Goal: Navigation & Orientation: Find specific page/section

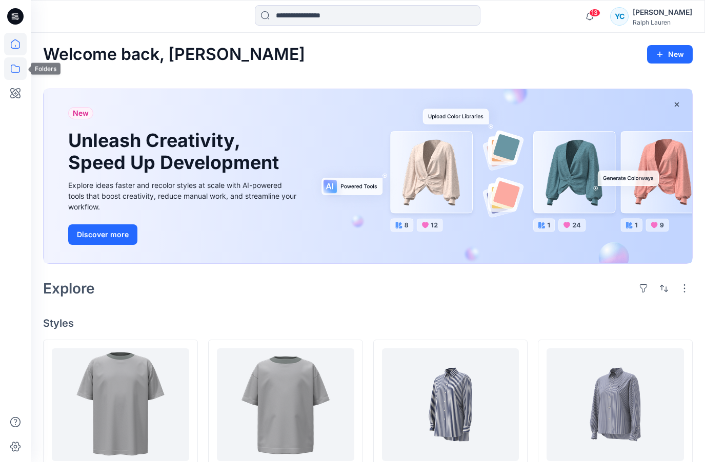
click at [16, 72] on icon at bounding box center [15, 69] width 9 height 8
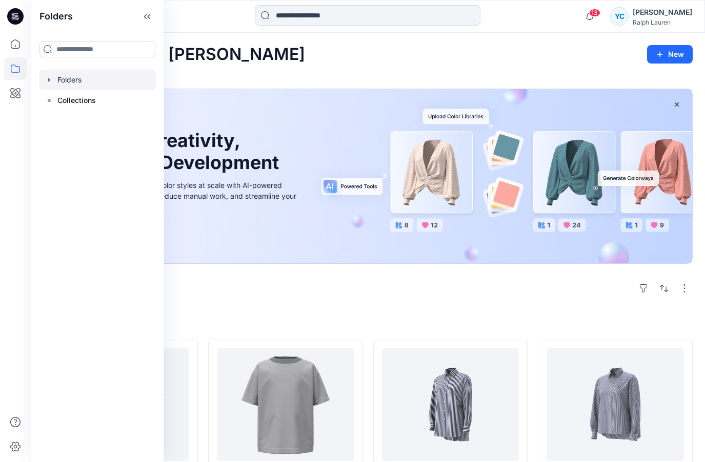
click at [77, 74] on div at bounding box center [97, 80] width 117 height 21
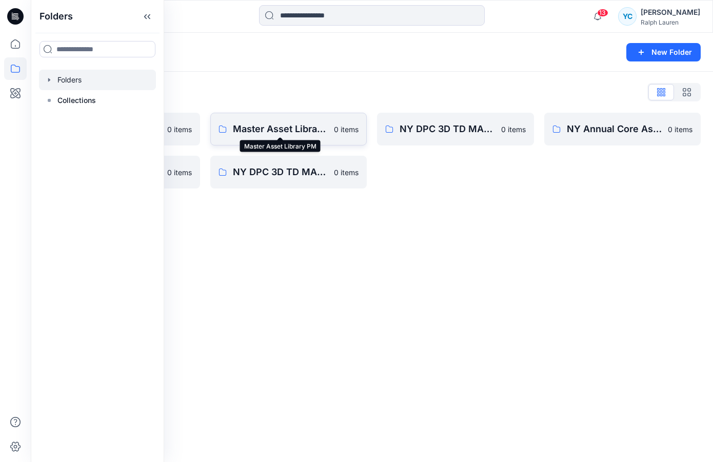
click at [284, 128] on p "Master Asset Library PM" at bounding box center [280, 129] width 95 height 14
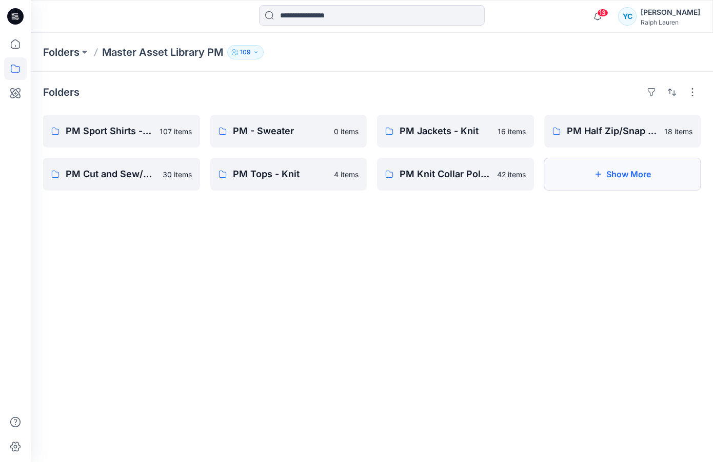
click at [648, 176] on button "Show More" at bounding box center [622, 174] width 157 height 33
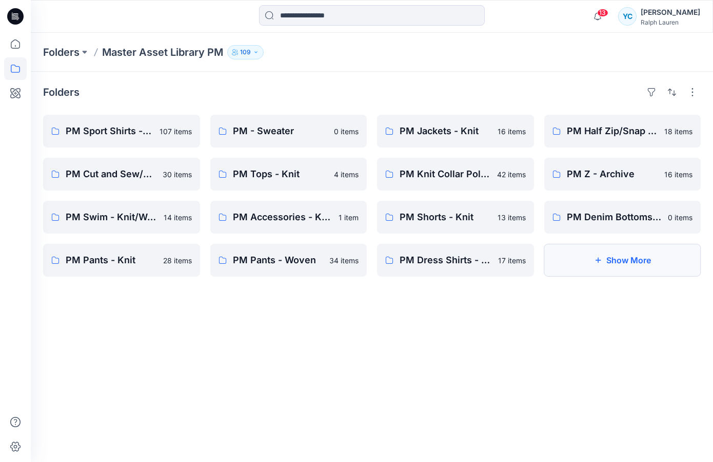
click at [642, 259] on button "Show More" at bounding box center [622, 260] width 157 height 33
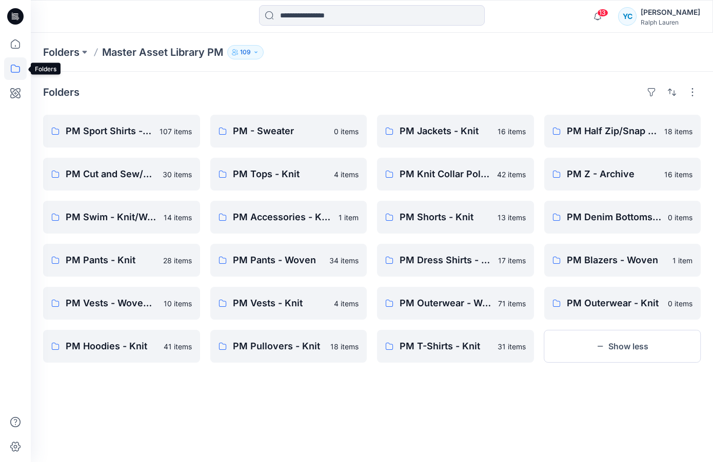
click at [20, 67] on icon at bounding box center [15, 68] width 23 height 23
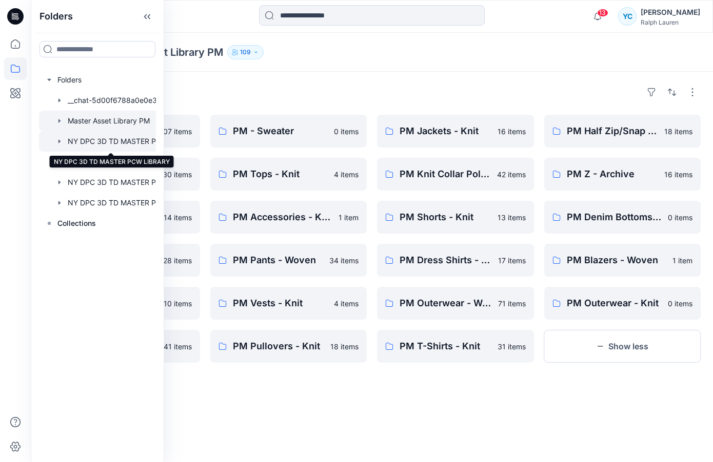
click at [132, 144] on div at bounding box center [111, 141] width 144 height 21
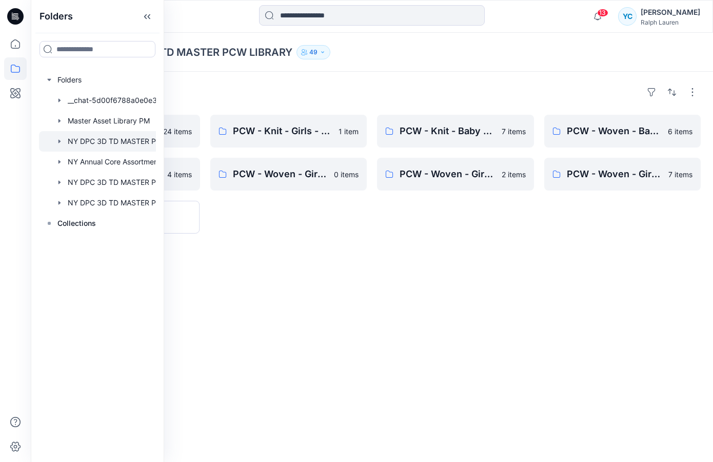
click at [440, 277] on div "Folders PCW - Woven - Girls - Dresses / One Piece 24 items PCW - Knit - Baby Bo…" at bounding box center [372, 267] width 682 height 391
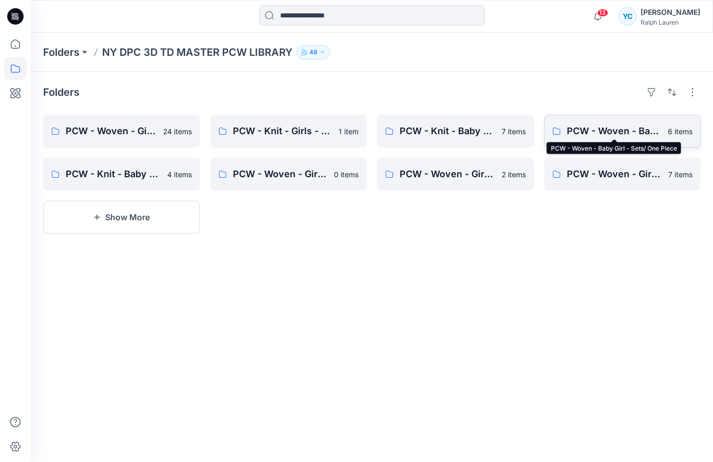
click at [629, 136] on p "PCW - Woven - Baby Girl - Sets/ One Piece" at bounding box center [613, 131] width 95 height 14
click at [138, 218] on button "Show More" at bounding box center [121, 217] width 157 height 33
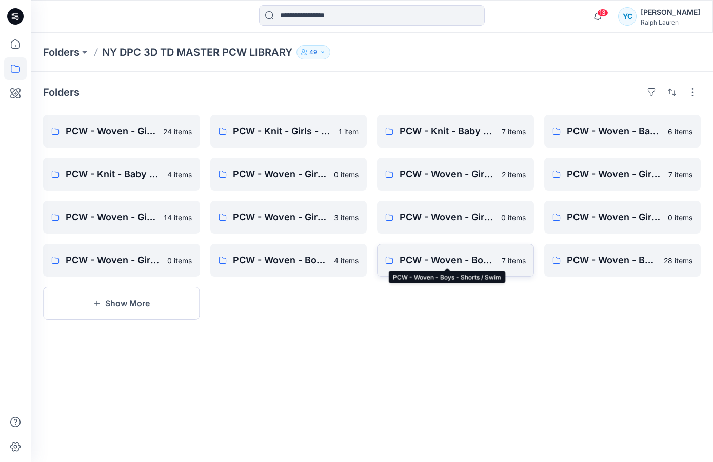
click at [473, 265] on p "PCW - Woven - Boys - Shorts / Swim" at bounding box center [447, 260] width 96 height 14
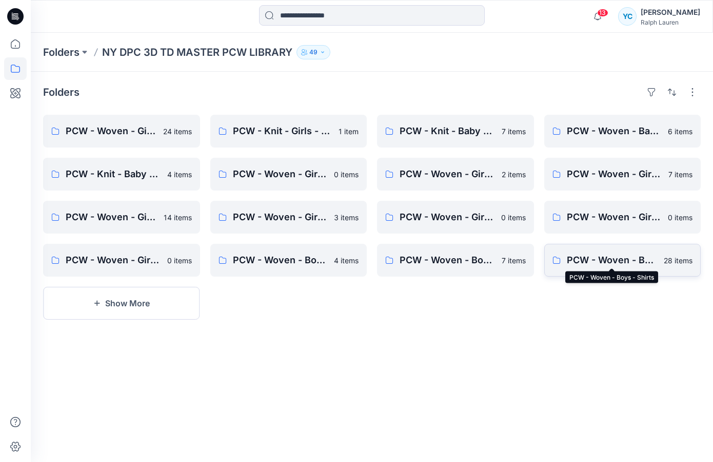
click at [591, 264] on p "PCW - Woven - Boys - Shirts" at bounding box center [611, 260] width 91 height 14
